Goal: Navigation & Orientation: Find specific page/section

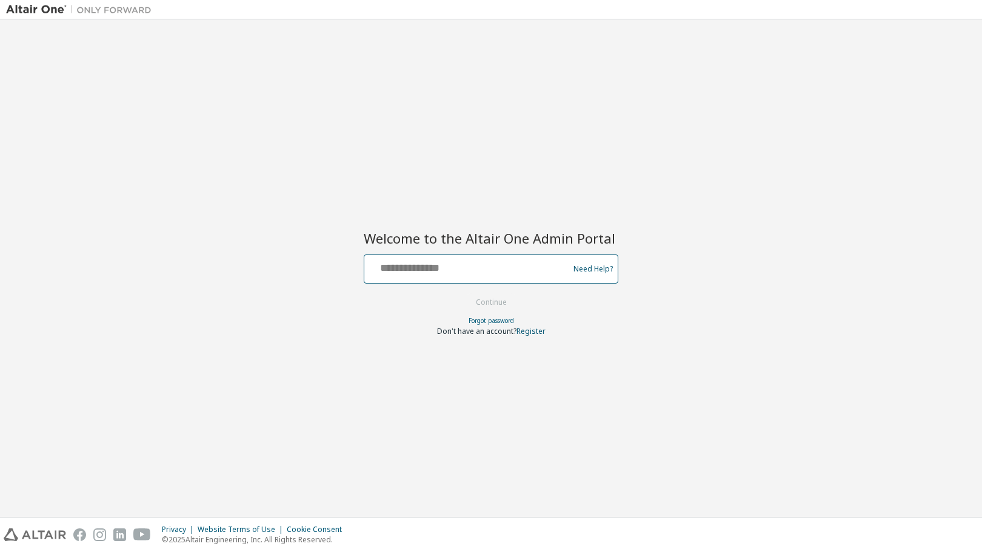
click at [479, 262] on input "text" at bounding box center [468, 266] width 198 height 18
type input "**********"
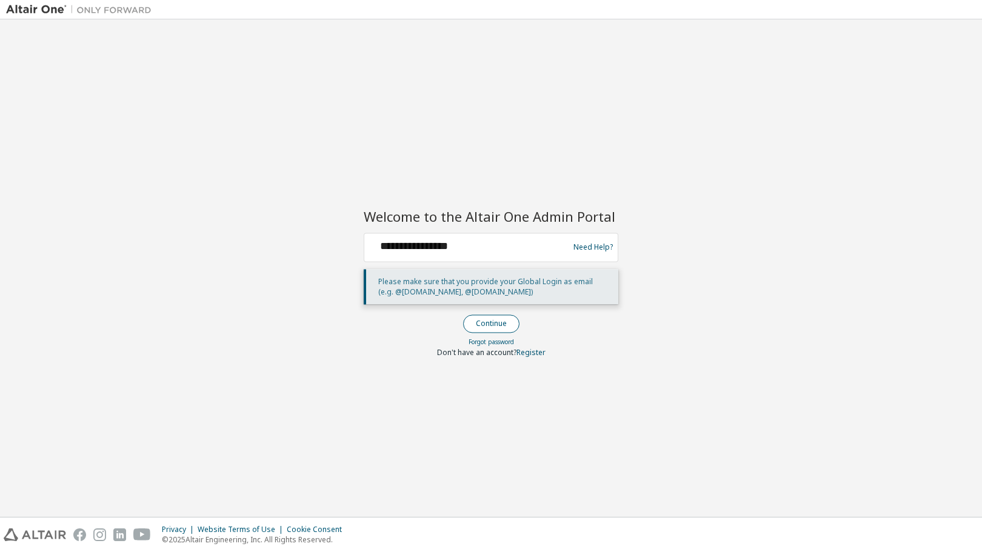
click at [506, 319] on button "Continue" at bounding box center [491, 323] width 56 height 18
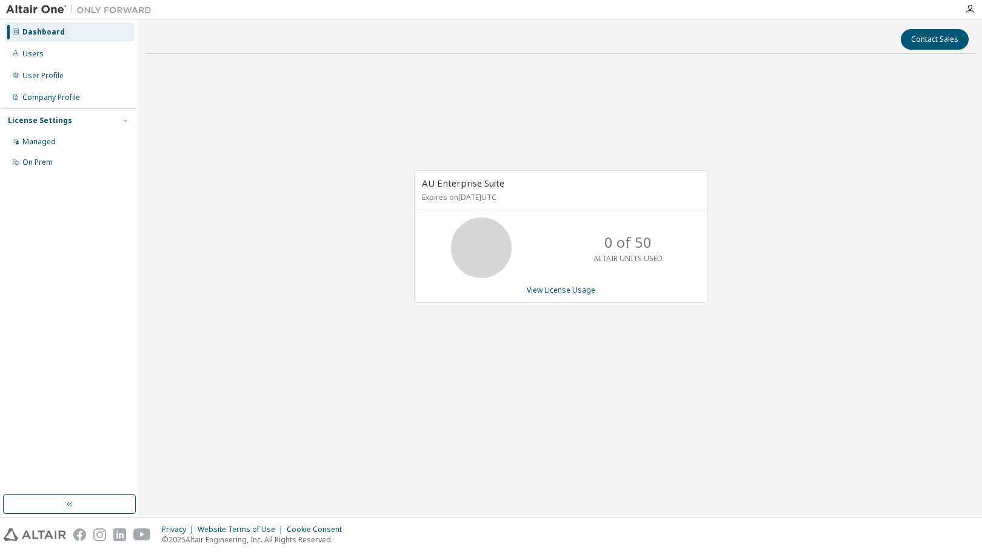
click at [810, 162] on div "AU Enterprise Suite Expires on [DATE] UTC 0 of 50 ALTAIR UNITS USED View Licens…" at bounding box center [560, 243] width 830 height 359
click at [973, 4] on icon "button" at bounding box center [970, 9] width 10 height 10
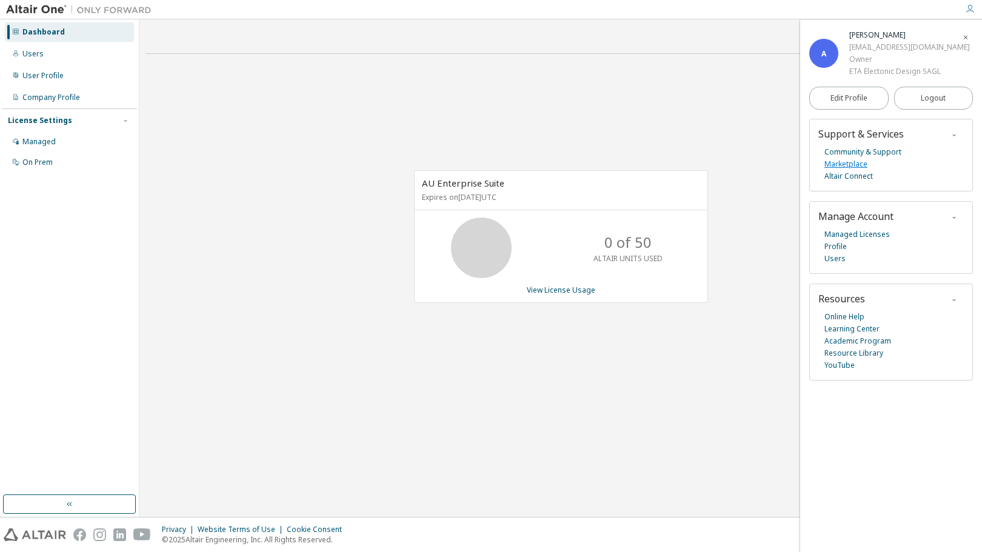
click at [854, 166] on link "Marketplace" at bounding box center [845, 164] width 43 height 12
